Goal: Find specific page/section: Find specific page/section

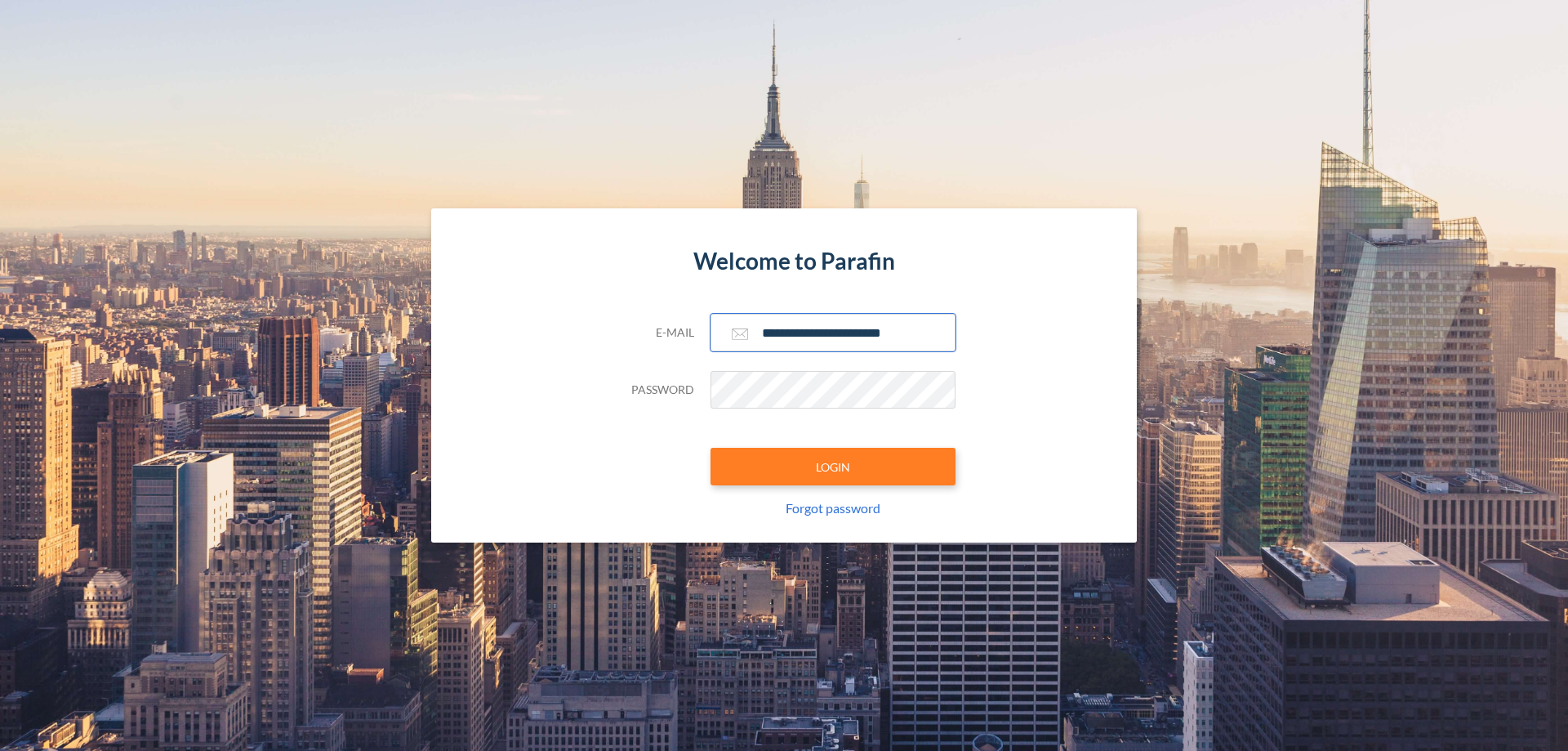
type input "**********"
click at [834, 466] on button "LOGIN" at bounding box center [834, 466] width 245 height 37
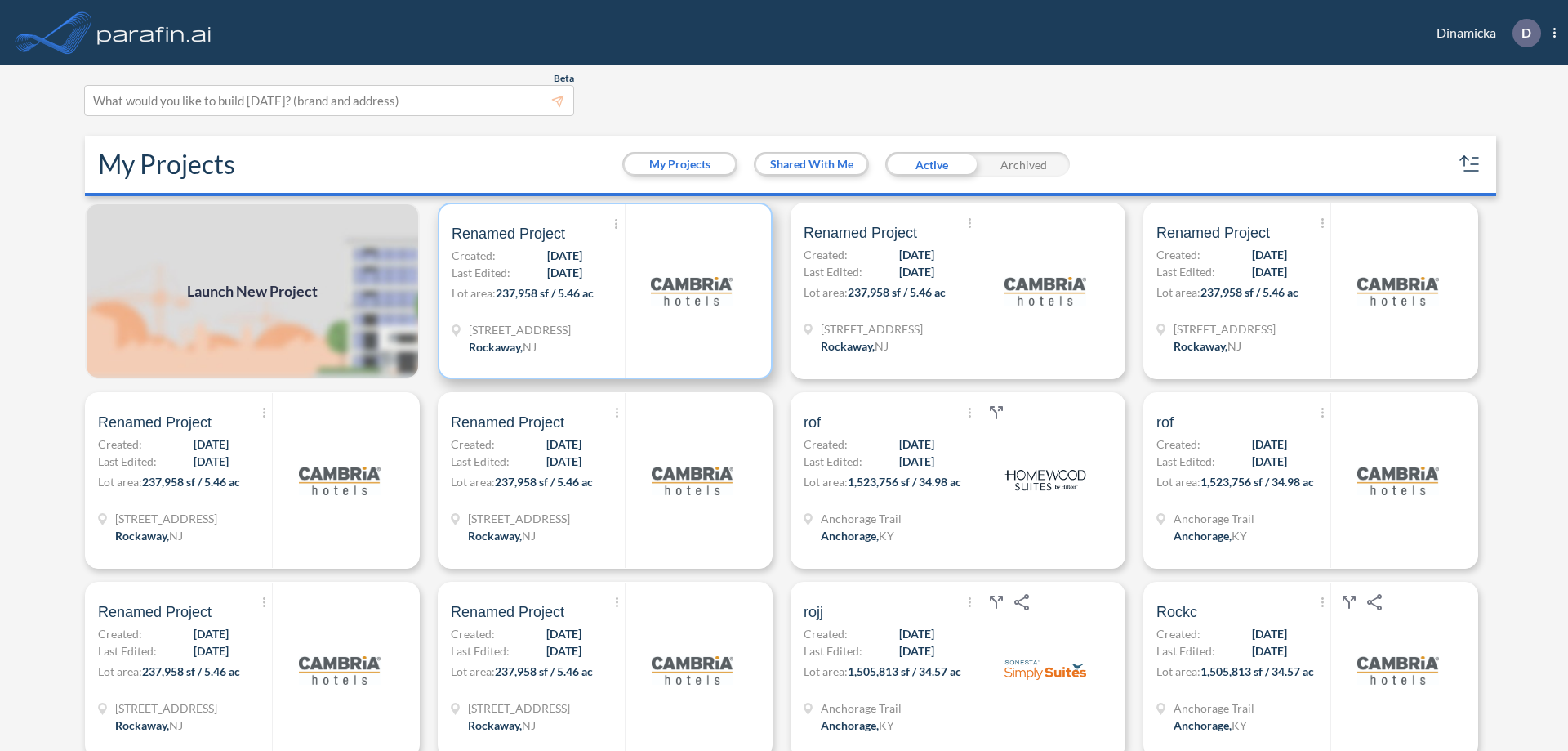
scroll to position [4, 0]
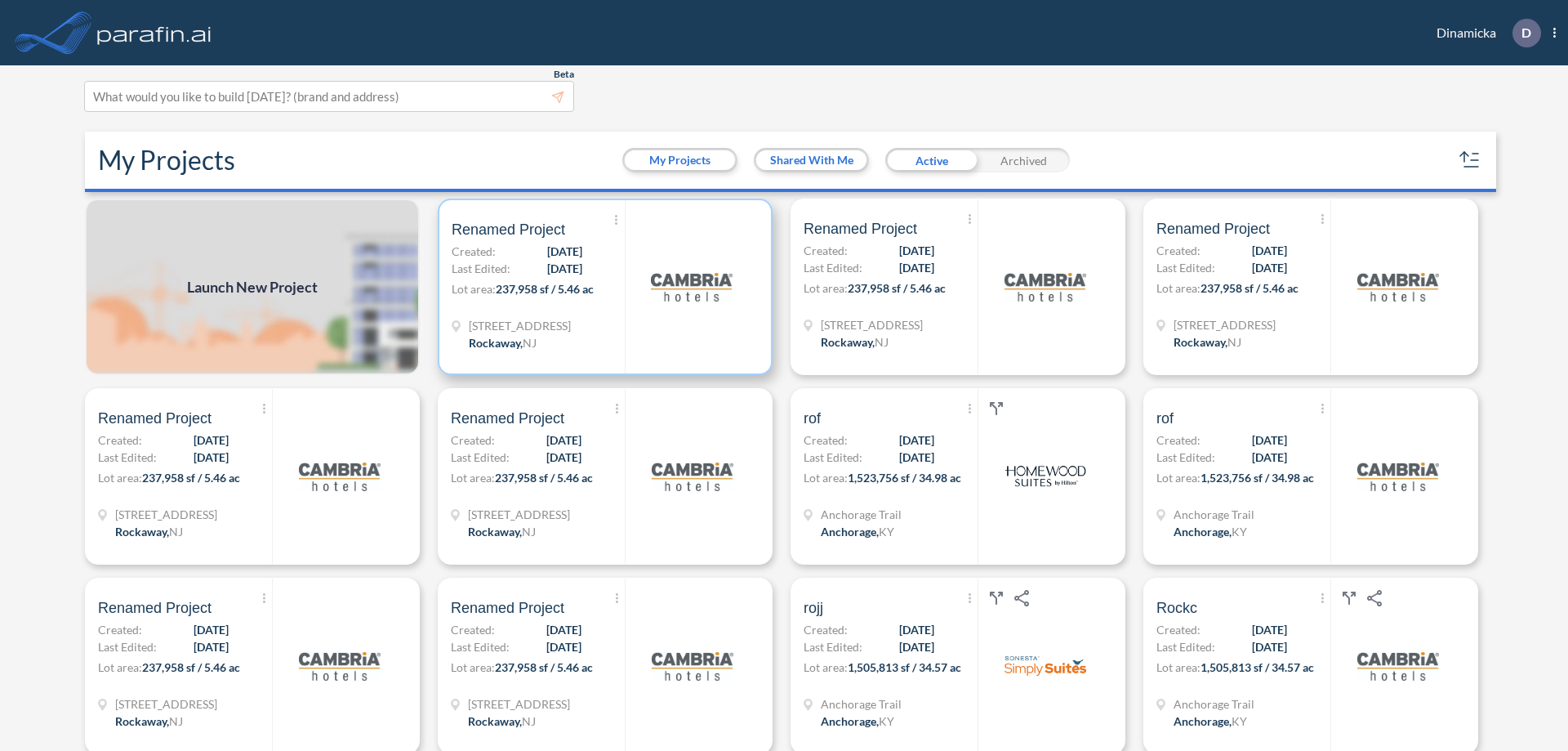
click at [602, 286] on p "Lot area: 237,958 sf / 5.46 ac" at bounding box center [538, 292] width 173 height 24
